Goal: Task Accomplishment & Management: Manage account settings

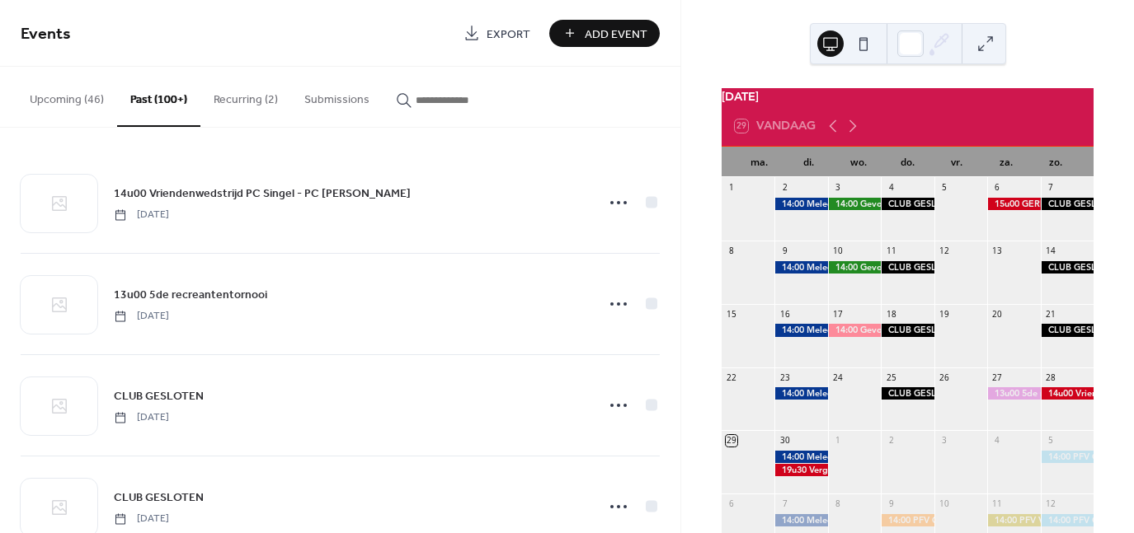
scroll to position [1154, 0]
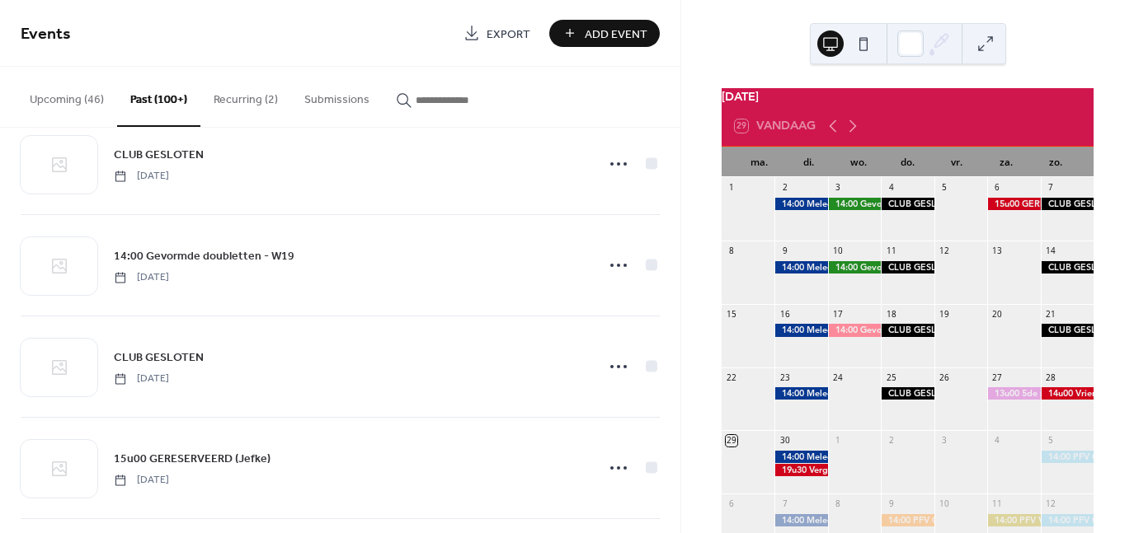
click at [191, 259] on span "14:00 Gevormde doubletten - W19" at bounding box center [204, 256] width 181 height 17
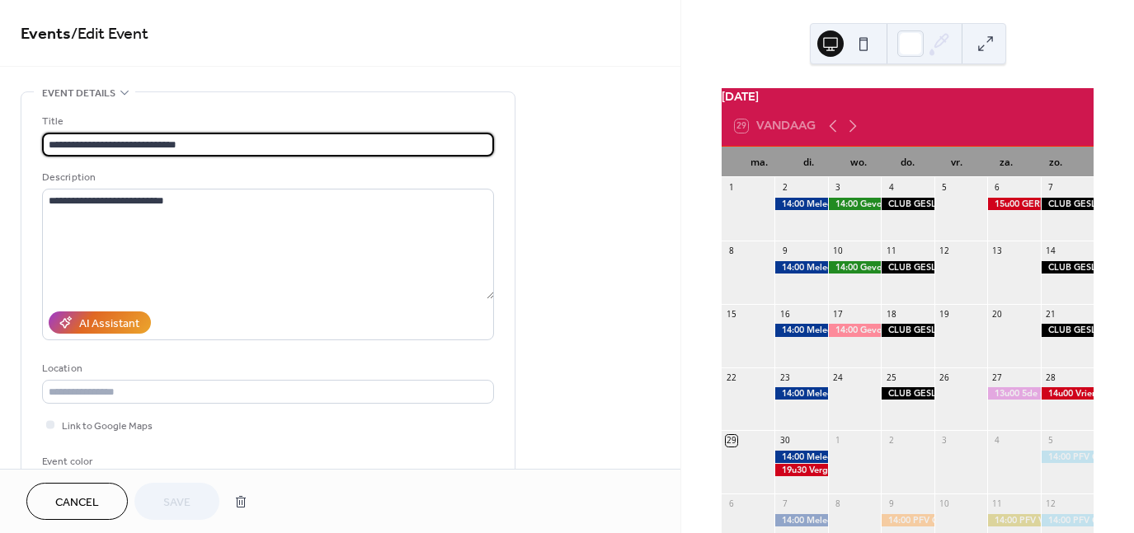
click at [200, 145] on input "**********" at bounding box center [268, 145] width 452 height 24
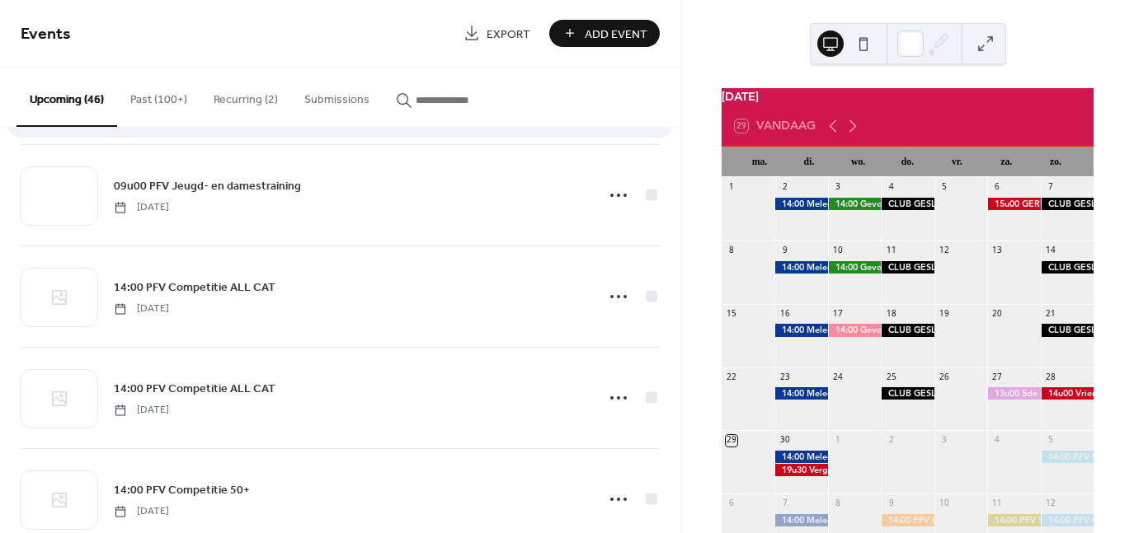
scroll to position [1154, 0]
